Goal: Navigation & Orientation: Find specific page/section

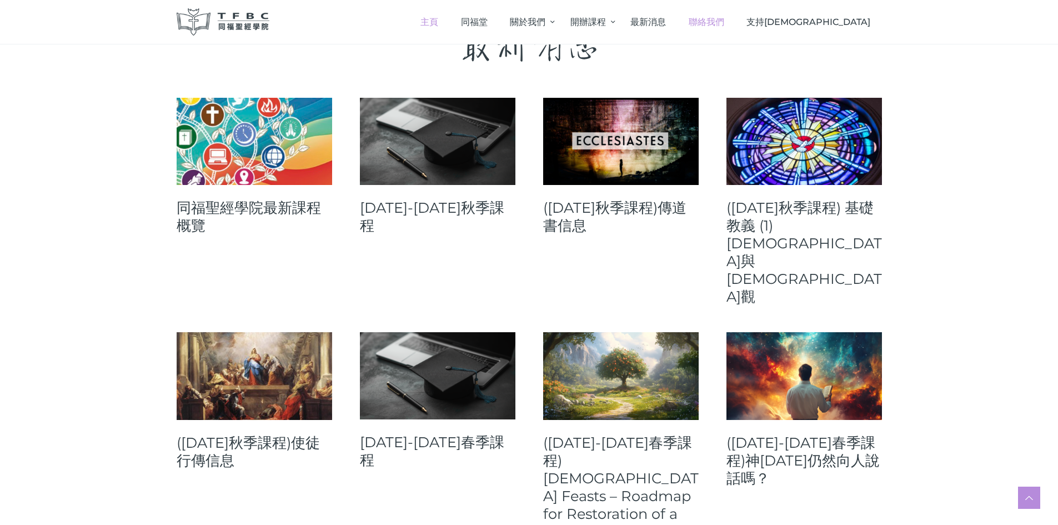
scroll to position [429, 0]
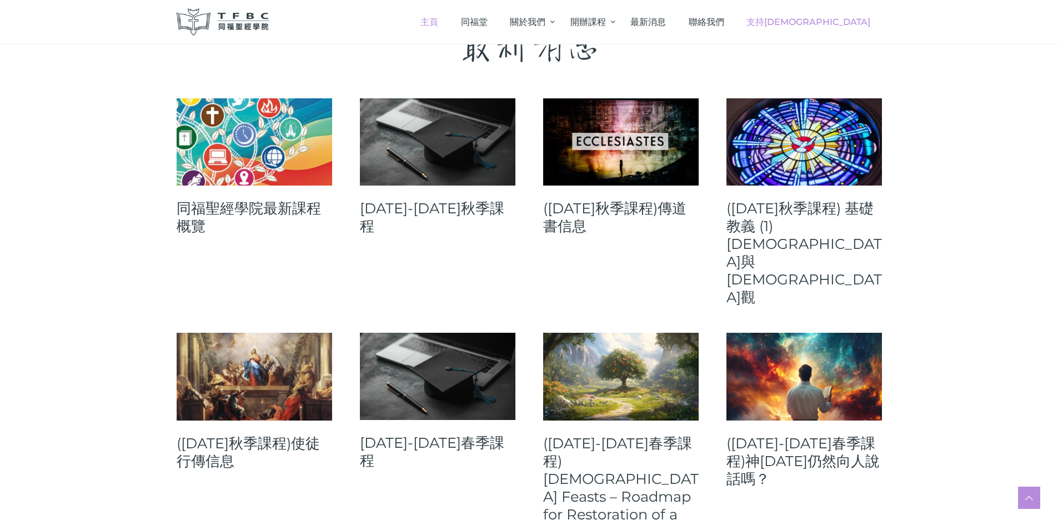
click at [824, 18] on span "支持[DEMOGRAPHIC_DATA]" at bounding box center [808, 22] width 124 height 11
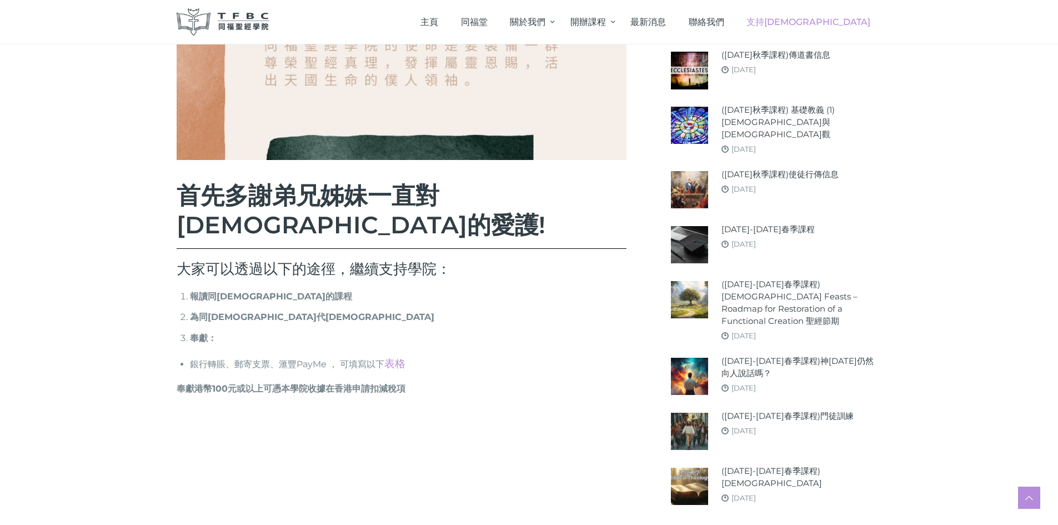
scroll to position [329, 0]
click at [398, 356] on link "表格" at bounding box center [394, 362] width 21 height 13
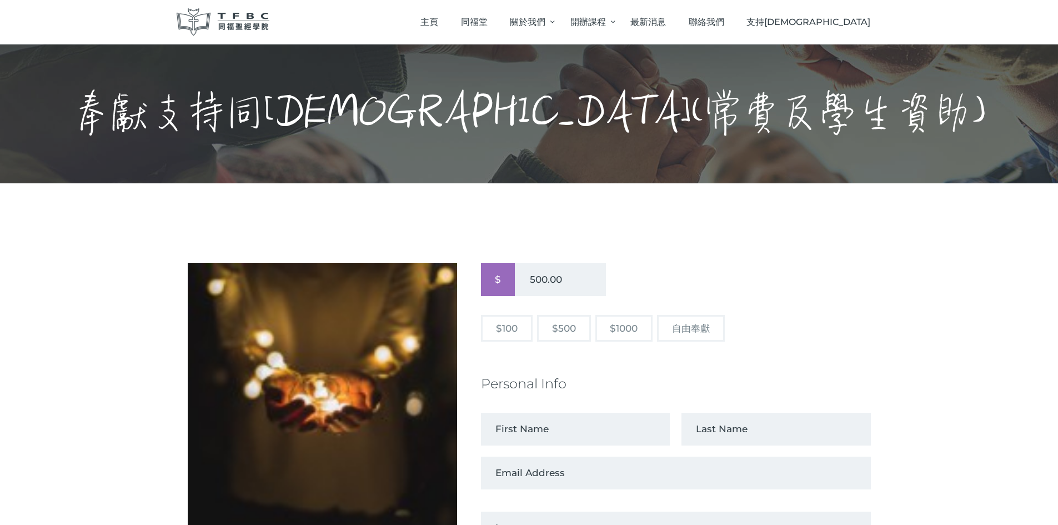
click at [218, 23] on img at bounding box center [223, 21] width 93 height 27
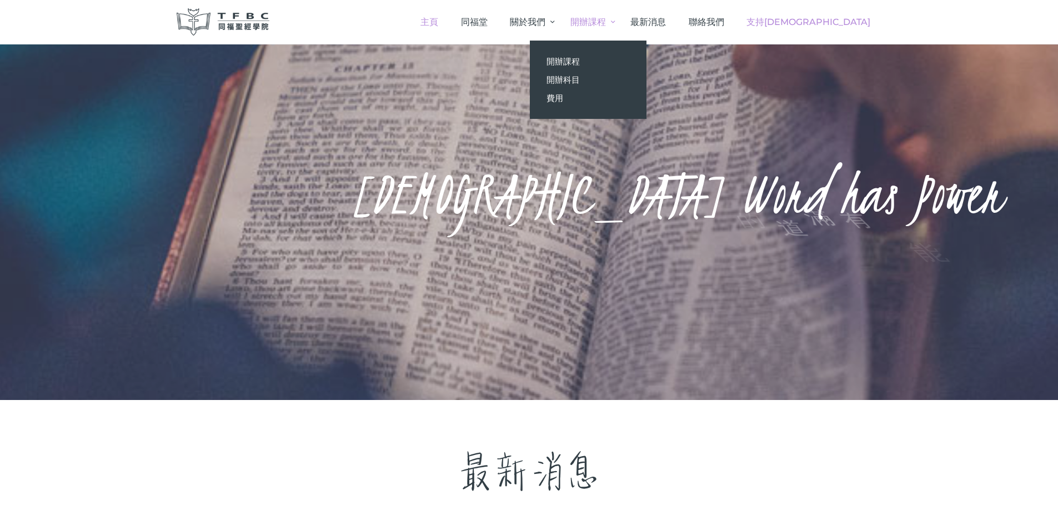
click at [852, 20] on span "支持[DEMOGRAPHIC_DATA]" at bounding box center [808, 22] width 124 height 11
